Goal: Task Accomplishment & Management: Manage account settings

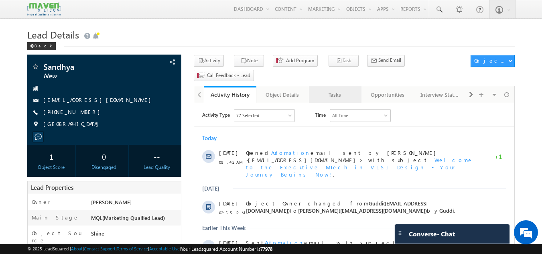
click at [348, 90] on div "Tasks" at bounding box center [334, 95] width 39 height 10
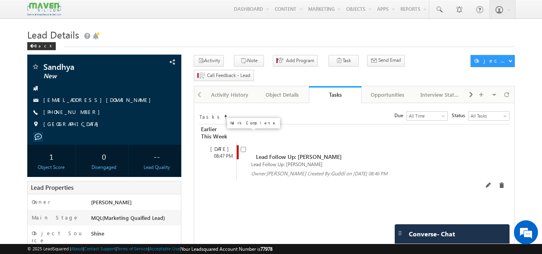
click at [242, 147] on input "checkbox" at bounding box center [243, 149] width 5 height 5
checkbox input "false"
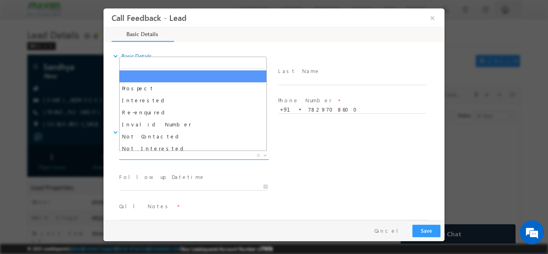
click at [210, 153] on span "X" at bounding box center [194, 155] width 150 height 8
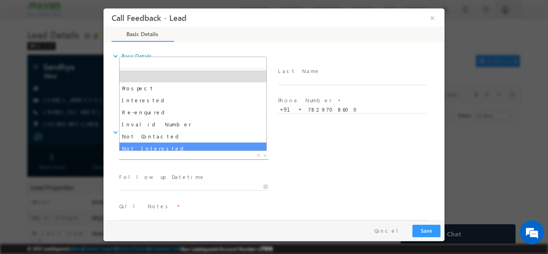
select select "Not Interested"
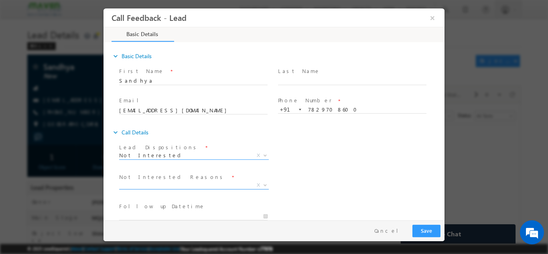
click at [184, 184] on span "X" at bounding box center [194, 185] width 150 height 8
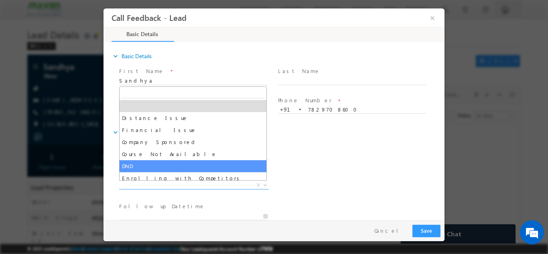
scroll to position [16, 0]
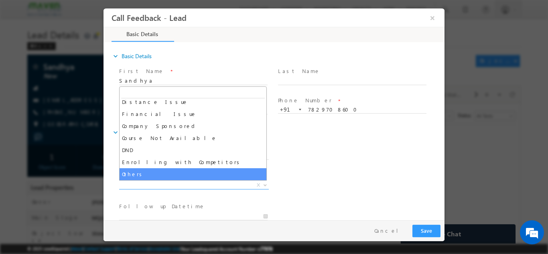
select select "Others"
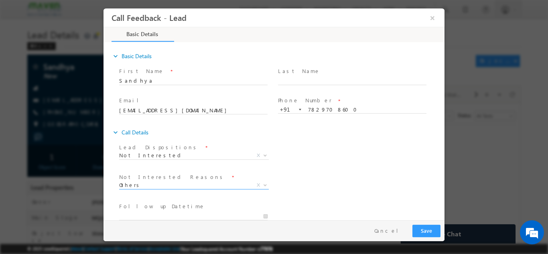
click at [161, 210] on label "Follow up Datetime" at bounding box center [162, 206] width 86 height 8
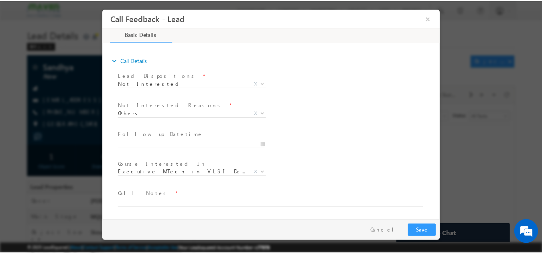
scroll to position [72, 0]
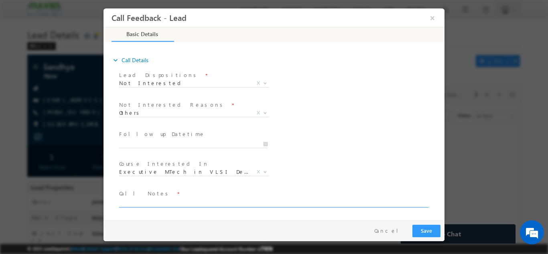
click at [191, 206] on textarea at bounding box center [273, 202] width 308 height 9
type textarea "Not interested as of now."
click at [427, 226] on button "Save" at bounding box center [426, 230] width 28 height 12
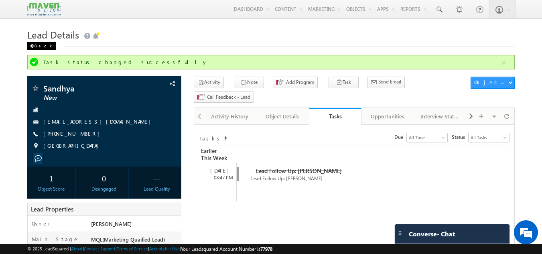
click at [35, 45] on div "Back" at bounding box center [41, 46] width 28 height 8
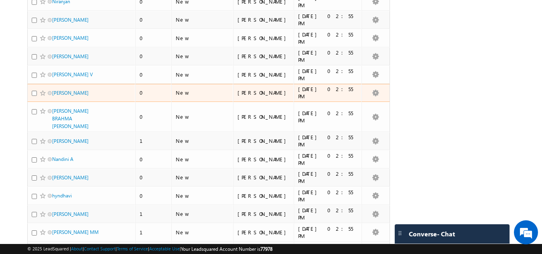
scroll to position [1751, 0]
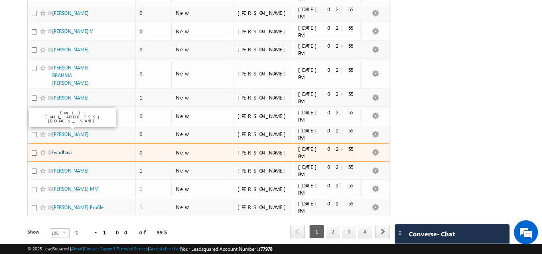
click at [67, 149] on link "hyndhavi" at bounding box center [62, 152] width 20 height 6
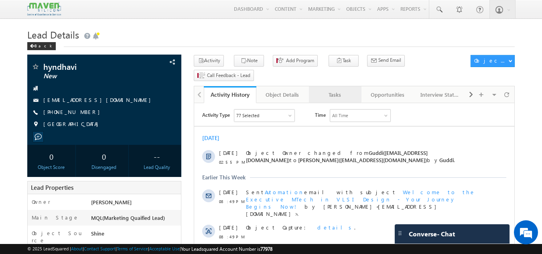
click at [334, 90] on div "Tasks" at bounding box center [334, 95] width 39 height 10
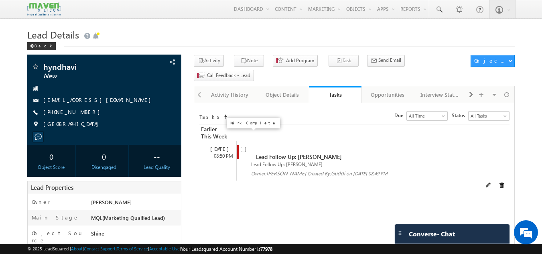
click at [245, 147] on input "checkbox" at bounding box center [243, 149] width 5 height 5
checkbox input "false"
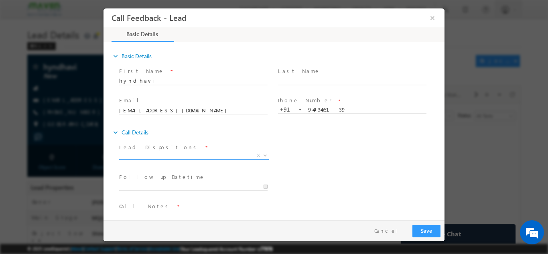
click at [146, 155] on span "X" at bounding box center [194, 155] width 150 height 8
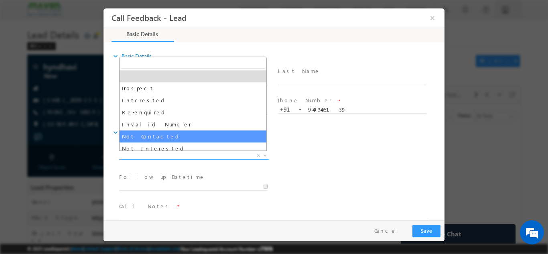
select select "Not Contacted"
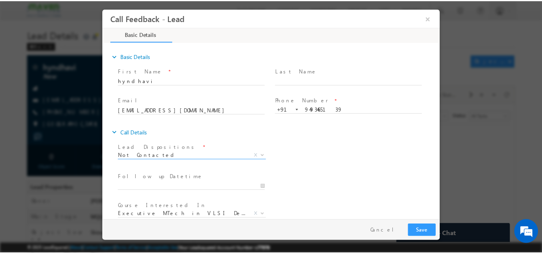
scroll to position [42, 0]
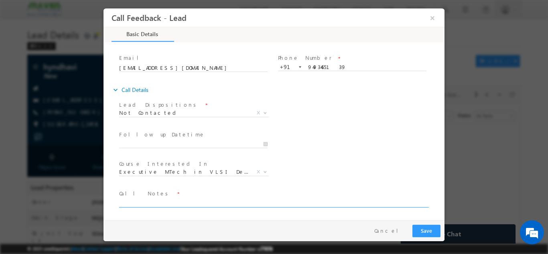
click at [168, 198] on textarea at bounding box center [273, 202] width 308 height 9
type textarea "Disconnected the call."
click at [433, 229] on button "Save" at bounding box center [426, 230] width 28 height 12
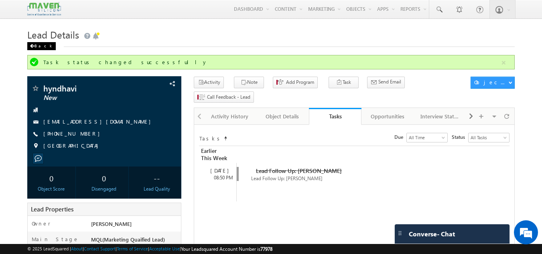
click at [44, 48] on div "Back" at bounding box center [41, 46] width 28 height 8
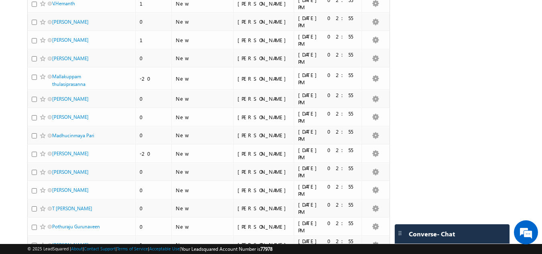
scroll to position [241, 0]
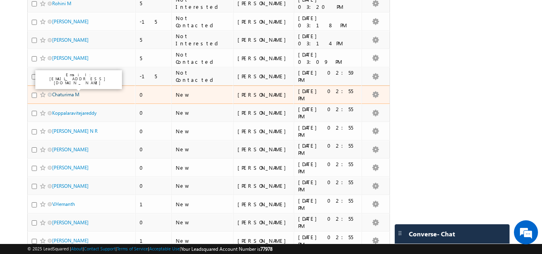
click at [76, 91] on link "Chaturima M" at bounding box center [65, 94] width 27 height 6
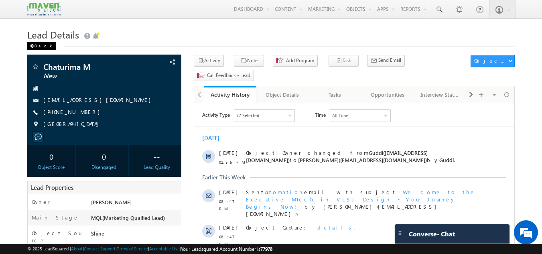
click at [44, 45] on div "Back" at bounding box center [41, 46] width 28 height 8
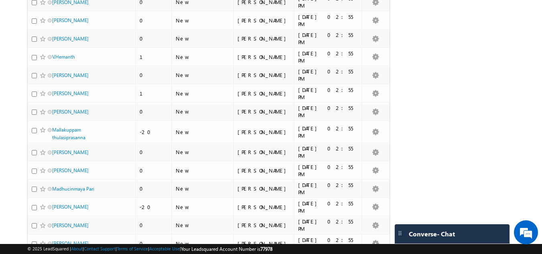
scroll to position [321, 0]
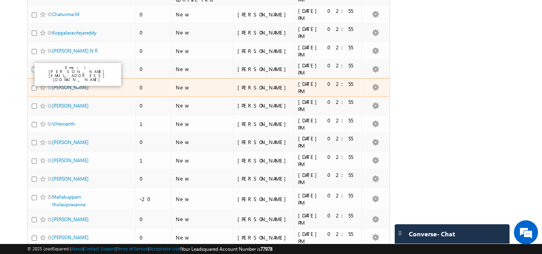
click at [72, 84] on link "khushbu kumari" at bounding box center [70, 87] width 36 height 6
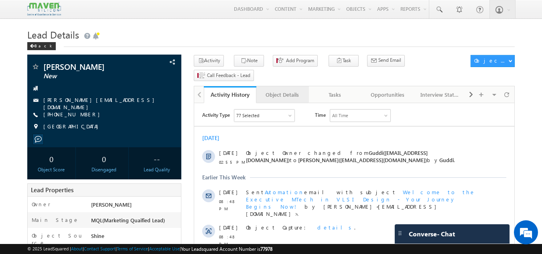
click at [273, 86] on link "Object Details" at bounding box center [282, 94] width 53 height 17
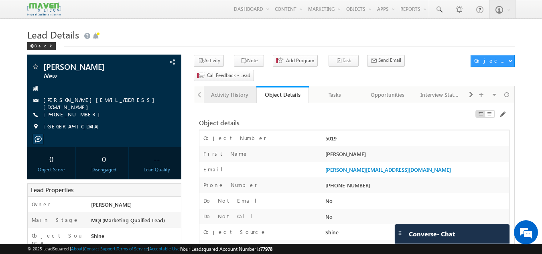
click at [237, 90] on div "Activity History" at bounding box center [229, 95] width 39 height 10
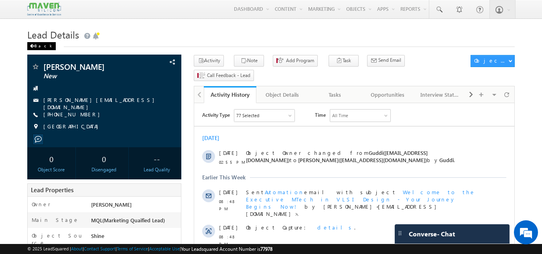
click at [32, 46] on span at bounding box center [32, 46] width 5 height 4
click at [44, 44] on div "Back" at bounding box center [41, 46] width 28 height 8
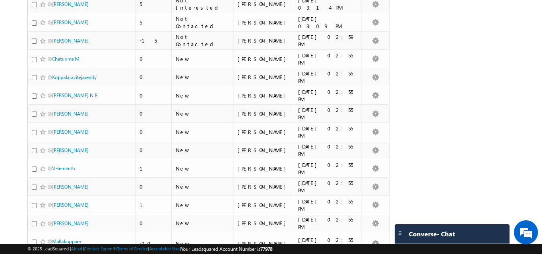
scroll to position [281, 0]
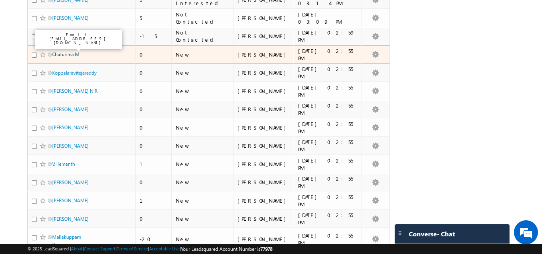
click at [74, 51] on link "Chaturima M" at bounding box center [65, 54] width 27 height 6
